Goal: Information Seeking & Learning: Learn about a topic

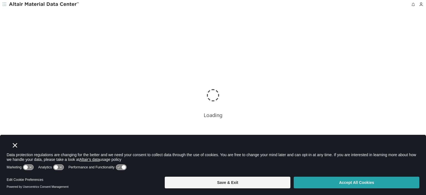
click at [318, 182] on button "Accept All Cookies" at bounding box center [356, 183] width 126 height 12
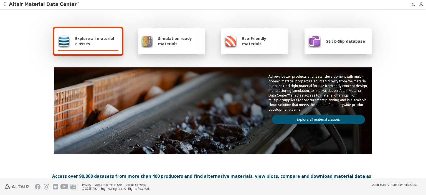
click at [180, 48] on div "Simulation ready materials" at bounding box center [171, 41] width 67 height 26
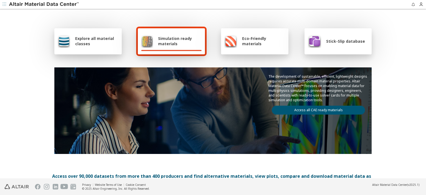
click at [307, 112] on link "Access all CAE ready materials" at bounding box center [318, 110] width 93 height 9
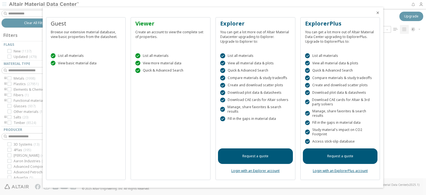
scroll to position [139, 349]
click at [377, 13] on icon "Close" at bounding box center [377, 13] width 4 height 4
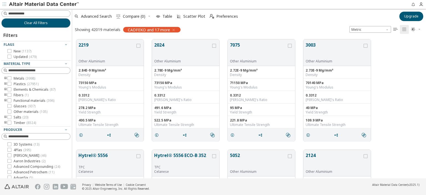
click at [4, 83] on icon "toogle group" at bounding box center [6, 84] width 4 height 4
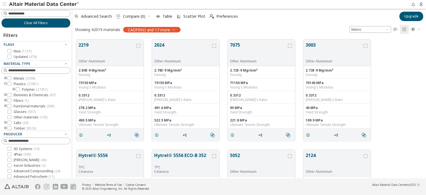
click at [12, 89] on icon "toogle group" at bounding box center [14, 89] width 4 height 4
click at [26, 95] on icon at bounding box center [26, 95] width 4 height 4
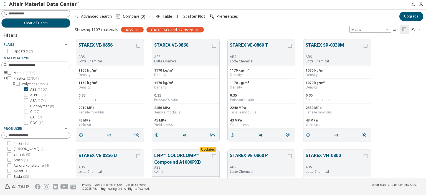
click at [98, 43] on button "STAREX VE-0856" at bounding box center [106, 48] width 57 height 13
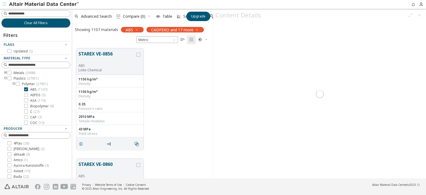
scroll to position [130, 136]
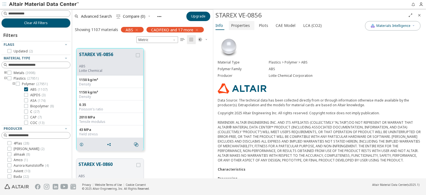
click at [247, 26] on span "Properties" at bounding box center [240, 25] width 19 height 9
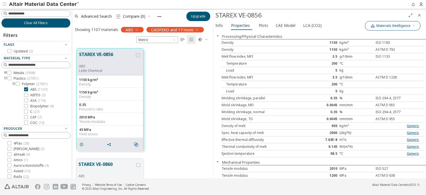
click at [409, 28] on span "Materials Intelligence" at bounding box center [393, 26] width 34 height 4
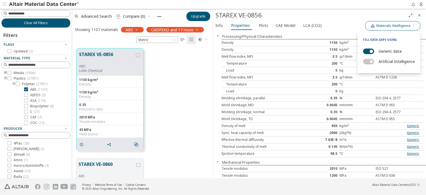
click at [409, 27] on span "Materials Intelligence" at bounding box center [393, 26] width 34 height 4
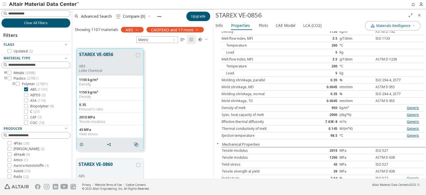
scroll to position [28, 0]
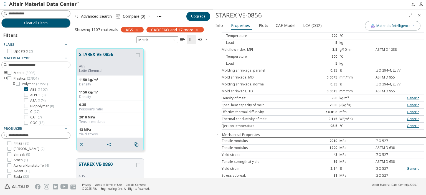
click at [345, 96] on div "kg/m³" at bounding box center [356, 98] width 34 height 4
click at [419, 15] on icon "Close" at bounding box center [419, 15] width 4 height 4
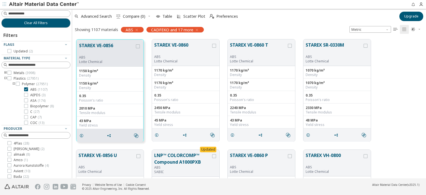
scroll to position [139, 349]
click at [106, 16] on span "Advanced Search" at bounding box center [96, 16] width 31 height 4
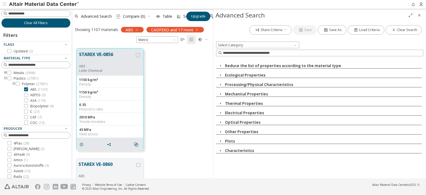
scroll to position [130, 136]
click at [228, 95] on button "Mechanical Properties" at bounding box center [246, 93] width 43 height 5
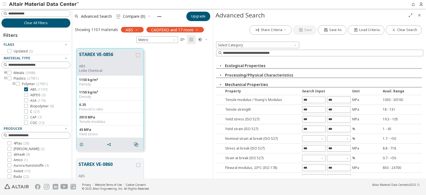
scroll to position [0, 0]
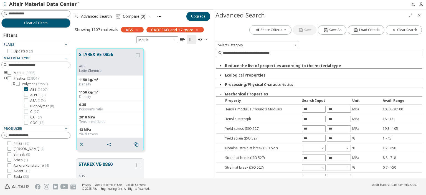
click at [231, 96] on button "Mechanical Properties" at bounding box center [246, 93] width 43 height 5
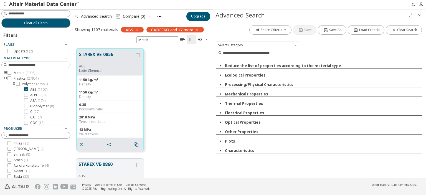
click at [239, 131] on button "Other Properties" at bounding box center [241, 131] width 33 height 5
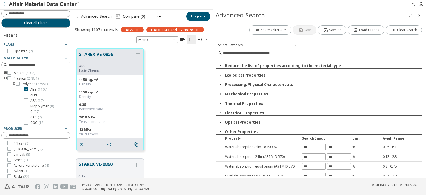
click at [239, 131] on button "Other Properties" at bounding box center [241, 131] width 33 height 5
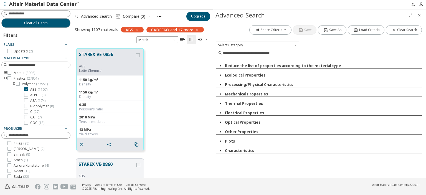
click at [274, 67] on button "Reduce the list of properties according to the material type" at bounding box center [283, 65] width 116 height 5
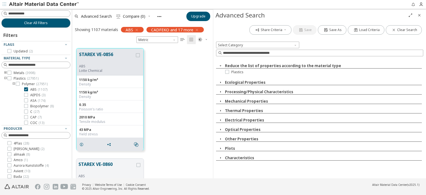
click at [274, 66] on button "Reduce the list of properties according to the material type" at bounding box center [283, 65] width 116 height 5
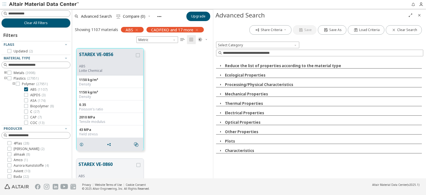
click at [262, 75] on button "Ecological Properties" at bounding box center [245, 75] width 40 height 5
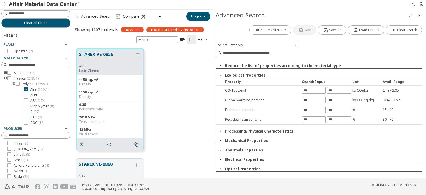
click at [260, 74] on button "Ecological Properties" at bounding box center [245, 75] width 40 height 5
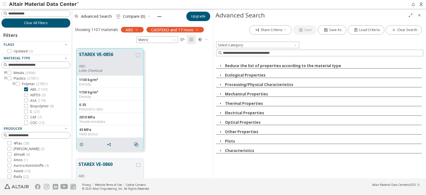
click at [262, 66] on button "Reduce the list of properties according to the material type" at bounding box center [283, 65] width 116 height 5
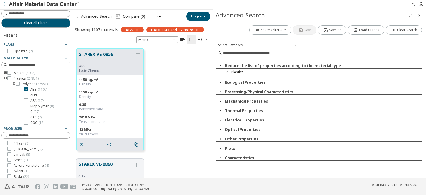
click at [237, 73] on span "Plastics" at bounding box center [237, 72] width 12 height 4
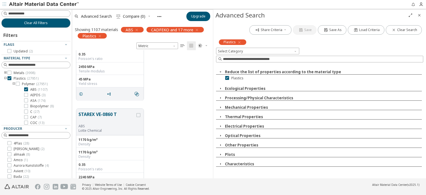
scroll to position [222, 0]
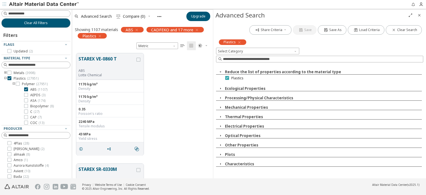
click at [239, 80] on span "Plastics" at bounding box center [237, 78] width 12 height 4
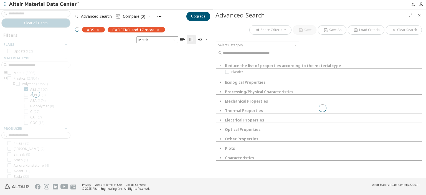
scroll to position [130, 136]
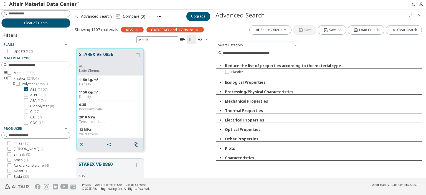
click at [264, 68] on div "Plastics" at bounding box center [262, 71] width 93 height 7
click at [253, 84] on button "Ecological Properties" at bounding box center [245, 82] width 40 height 5
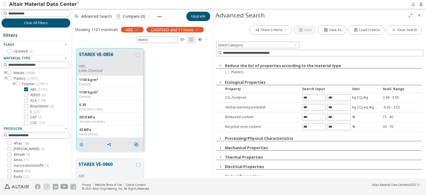
click at [252, 84] on button "Ecological Properties" at bounding box center [245, 82] width 40 height 5
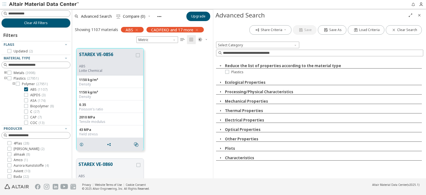
click at [233, 65] on button "Reduce the list of properties according to the material type" at bounding box center [283, 65] width 116 height 5
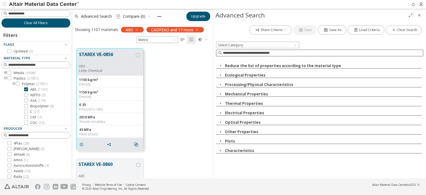
click at [248, 54] on input at bounding box center [323, 53] width 200 height 6
click at [280, 48] on div "Select Category" at bounding box center [319, 50] width 207 height 17
click at [281, 45] on span "Select Category" at bounding box center [257, 45] width 83 height 7
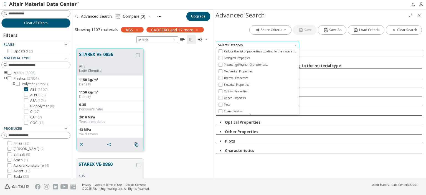
click at [266, 44] on span "Select Category" at bounding box center [257, 45] width 83 height 7
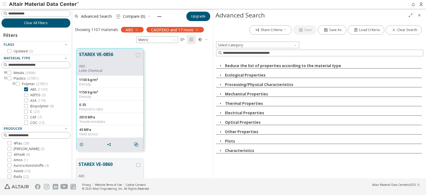
click at [242, 89] on div "Reduce the list of properties according to the material type Ecological Propert…" at bounding box center [319, 106] width 207 height 94
click at [244, 85] on button "Processing/Physical Characteristics" at bounding box center [259, 84] width 68 height 5
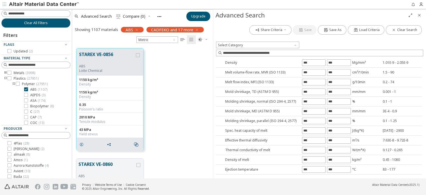
scroll to position [28, 0]
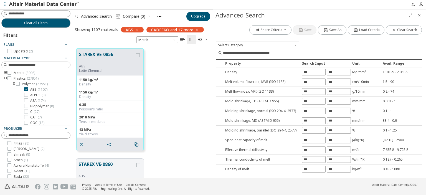
click at [266, 54] on input at bounding box center [323, 53] width 200 height 6
click at [266, 54] on input at bounding box center [320, 53] width 206 height 6
click at [263, 45] on span "Select Category" at bounding box center [257, 45] width 83 height 7
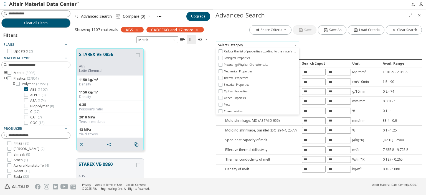
click at [263, 45] on span "Select Category" at bounding box center [257, 45] width 83 height 7
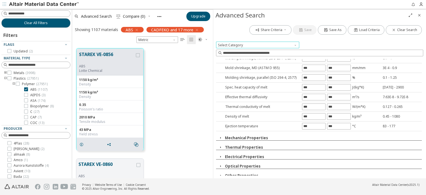
scroll to position [83, 0]
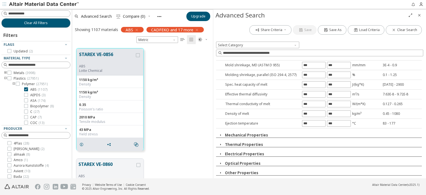
click at [246, 133] on button "Mechanical Properties" at bounding box center [246, 134] width 43 height 5
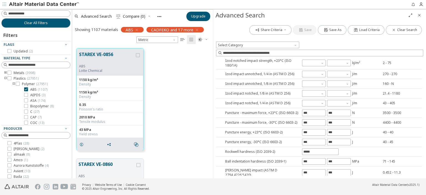
scroll to position [360, 0]
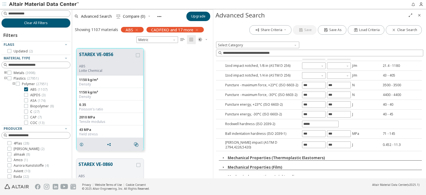
click at [252, 155] on button "Mechanical Properties (Thermoplastic Elastomers)" at bounding box center [276, 157] width 97 height 5
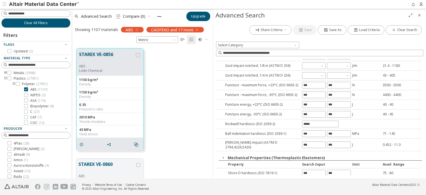
scroll to position [388, 0]
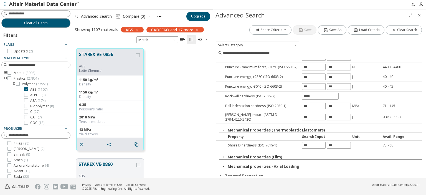
click at [252, 154] on button "Mechanical Properties (Film)" at bounding box center [255, 156] width 55 height 5
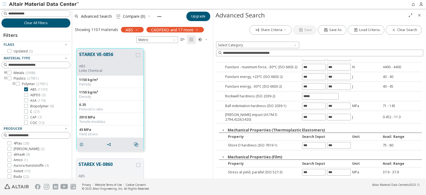
scroll to position [416, 0]
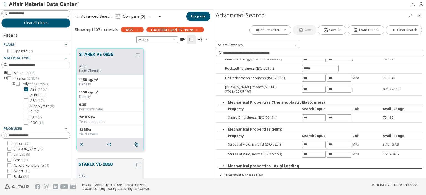
click at [251, 163] on button "Mechanical properties - Axial Loading" at bounding box center [263, 165] width 71 height 5
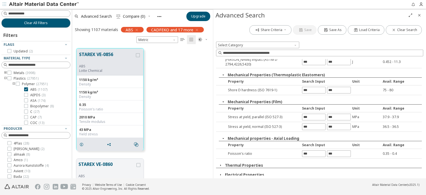
scroll to position [443, 0]
click at [254, 162] on button "Thermal Properties" at bounding box center [244, 164] width 38 height 5
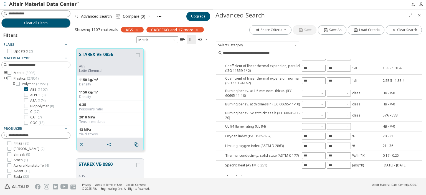
scroll to position [665, 0]
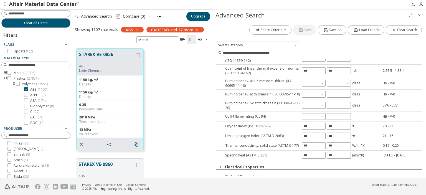
click at [264, 164] on div "Electrical Properties" at bounding box center [319, 166] width 206 height 5
click at [261, 164] on button "Electrical Properties" at bounding box center [244, 166] width 39 height 5
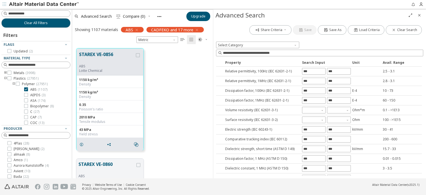
scroll to position [828, 0]
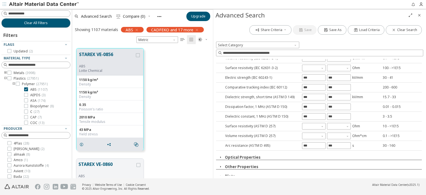
click at [254, 155] on button "Optical Properties" at bounding box center [242, 157] width 35 height 5
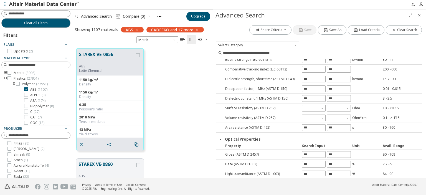
scroll to position [864, 0]
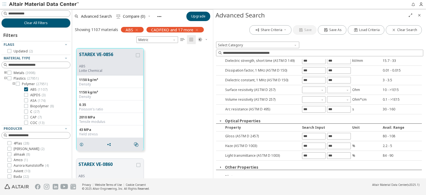
click at [253, 165] on button "Other Properties" at bounding box center [241, 167] width 33 height 5
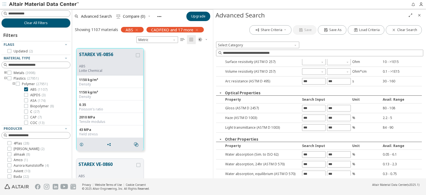
scroll to position [910, 0]
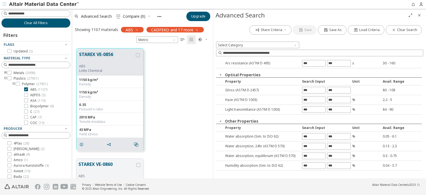
click at [249, 175] on div "Plots" at bounding box center [319, 177] width 206 height 5
click at [250, 175] on div "Plots" at bounding box center [319, 177] width 206 height 5
click at [231, 175] on button "Plots" at bounding box center [230, 177] width 10 height 5
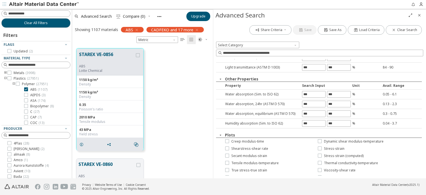
scroll to position [960, 0]
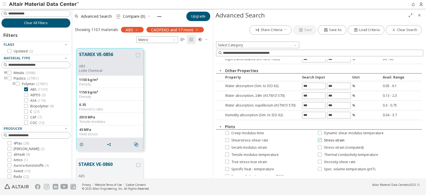
click at [331, 138] on span "Stress-strain" at bounding box center [334, 140] width 21 height 4
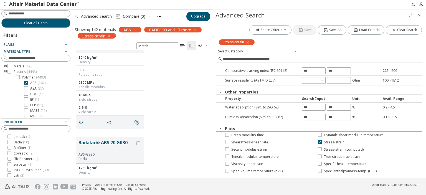
scroll to position [0, 0]
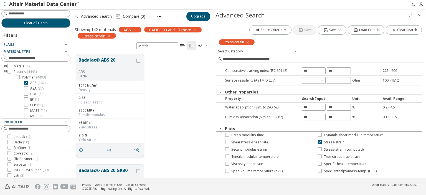
click at [106, 60] on button "Badalac® ABS 20" at bounding box center [106, 63] width 57 height 13
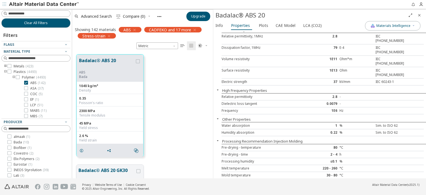
scroll to position [211, 0]
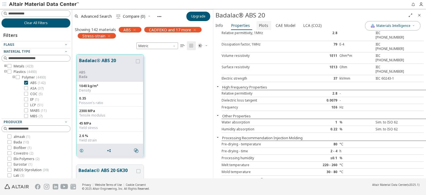
click at [261, 25] on span "Plots" at bounding box center [263, 25] width 9 height 9
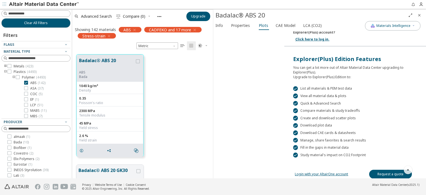
scroll to position [0, 0]
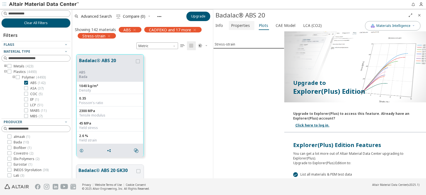
click at [240, 24] on span "Properties" at bounding box center [240, 25] width 19 height 9
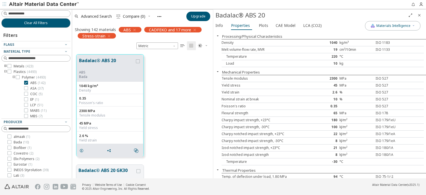
click at [292, 84] on div "Yield stress" at bounding box center [263, 85] width 84 height 4
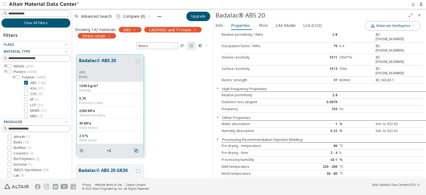
scroll to position [211, 0]
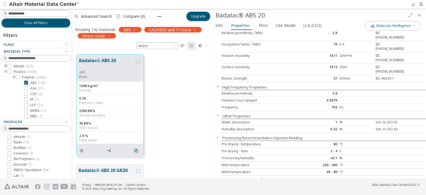
click at [420, 16] on icon "Close" at bounding box center [419, 15] width 4 height 4
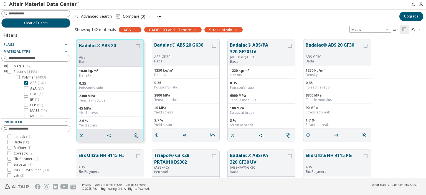
scroll to position [139, 349]
click at [377, 30] on span "Metric" at bounding box center [370, 29] width 42 height 7
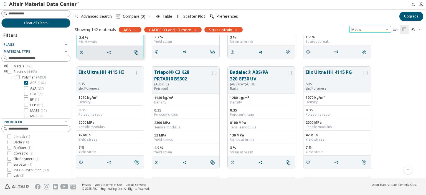
scroll to position [0, 0]
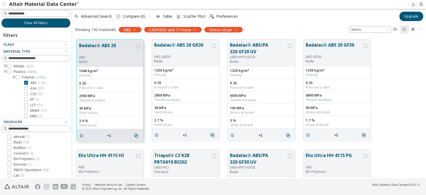
drag, startPoint x: 66, startPoint y: 142, endPoint x: 64, endPoint y: 147, distance: 5.7
click at [64, 147] on div "Clear All Filters Filters Flags Material Type Metals ( 423 ) Plastics ( 4493 ) …" at bounding box center [36, 93] width 72 height 169
click at [64, 43] on icon "button" at bounding box center [66, 44] width 4 height 4
click at [64, 45] on icon "button" at bounding box center [66, 44] width 4 height 4
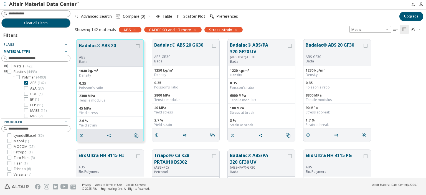
click at [58, 52] on div "Material Type" at bounding box center [34, 51] width 60 height 4
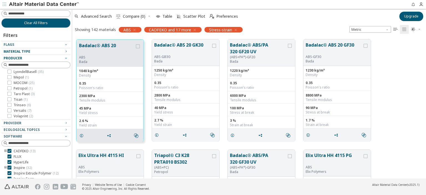
click at [64, 58] on icon "button" at bounding box center [66, 58] width 4 height 4
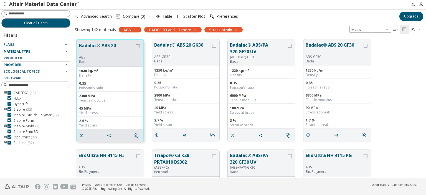
click at [65, 65] on icon "button" at bounding box center [66, 64] width 4 height 4
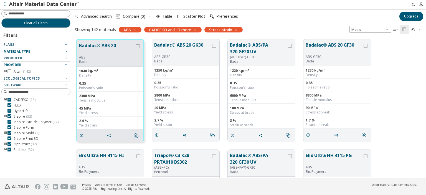
click at [65, 65] on icon "button" at bounding box center [66, 64] width 4 height 4
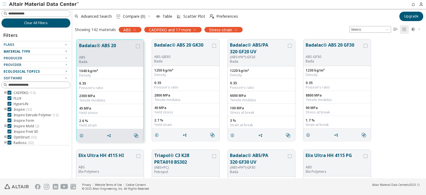
click at [64, 71] on icon "button" at bounding box center [66, 71] width 4 height 4
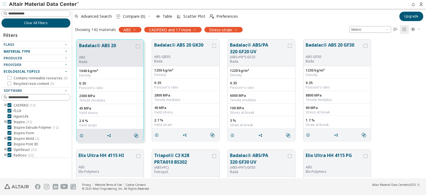
click at [64, 71] on icon "button" at bounding box center [66, 71] width 4 height 4
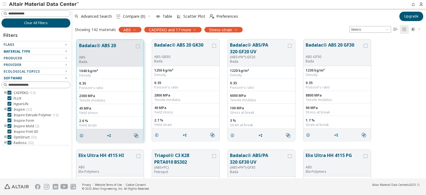
click at [68, 78] on icon "button" at bounding box center [66, 78] width 4 height 4
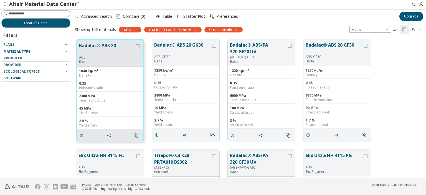
click at [68, 78] on icon "button" at bounding box center [66, 78] width 4 height 4
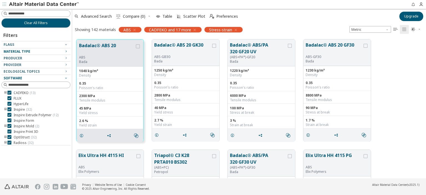
click at [68, 78] on icon "button" at bounding box center [66, 78] width 4 height 4
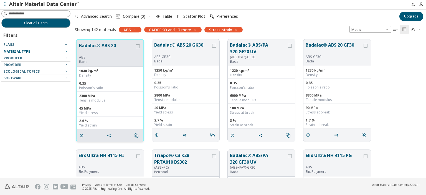
click at [115, 46] on button "Badalac® ABS 20" at bounding box center [107, 48] width 56 height 13
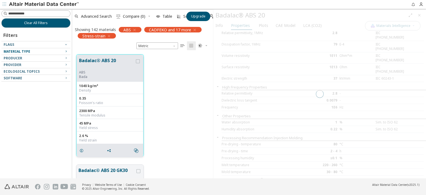
scroll to position [5, 5]
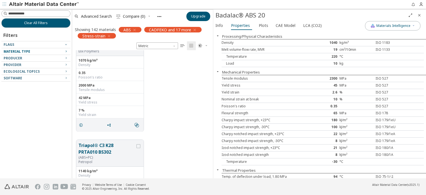
click at [420, 15] on icon "Close" at bounding box center [419, 15] width 4 height 4
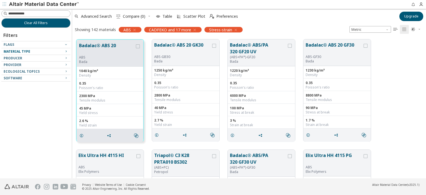
click at [234, 29] on icon "button" at bounding box center [235, 30] width 4 height 4
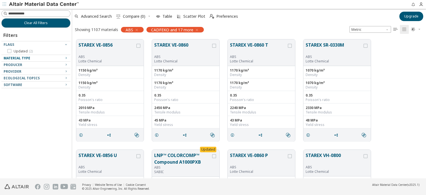
click at [420, 29] on icon "button" at bounding box center [418, 28] width 3 height 3
click at [407, 56] on span "Dark" at bounding box center [397, 56] width 44 height 9
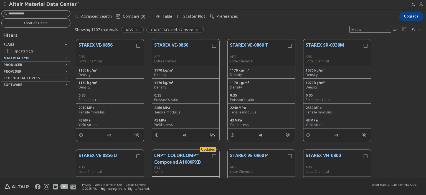
scroll to position [139, 350]
drag, startPoint x: 396, startPoint y: 68, endPoint x: 392, endPoint y: 68, distance: 3.9
click at [396, 68] on div "STAREX VE-0856 ABS Lotte Chemical 1150 kg/m³ Density 1150 kg/m³ Density 0.35 Po…" at bounding box center [249, 90] width 354 height 110
click at [150, 17] on span " Compare (0)" at bounding box center [134, 16] width 40 height 12
click at [216, 16] on span "Preferences" at bounding box center [227, 16] width 22 height 4
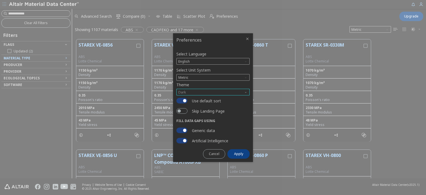
click at [197, 91] on span "Dark" at bounding box center [212, 92] width 73 height 7
click at [193, 105] on span "Light Blue" at bounding box center [187, 105] width 16 height 4
click at [196, 93] on span "Light Blue" at bounding box center [212, 92] width 73 height 7
click at [196, 98] on span "Light" at bounding box center [212, 99] width 69 height 4
click at [249, 41] on icon "Close" at bounding box center [247, 39] width 4 height 4
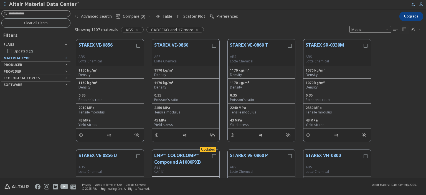
click at [417, 28] on span "" at bounding box center [416, 29] width 12 height 9
click at [408, 46] on span "Light Blue" at bounding box center [397, 47] width 44 height 9
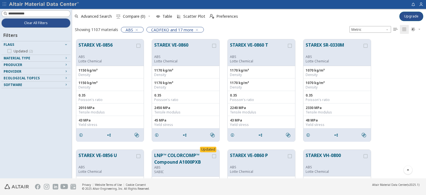
scroll to position [0, 0]
